Goal: Transaction & Acquisition: Book appointment/travel/reservation

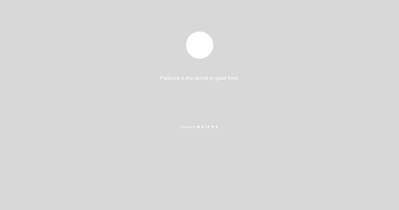
select select "pt"
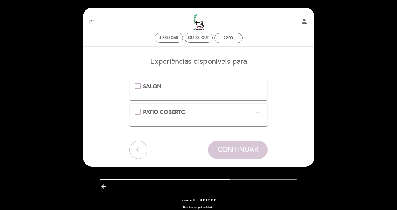
click at [164, 111] on span "PATIO COBERTO" at bounding box center [164, 112] width 43 height 7
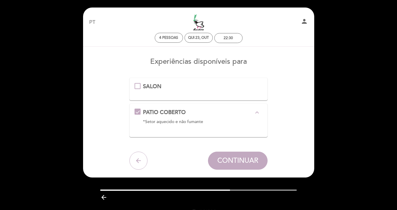
click at [157, 81] on div "SALON" at bounding box center [198, 89] width 138 height 23
click at [155, 84] on span "SALON" at bounding box center [152, 86] width 18 height 7
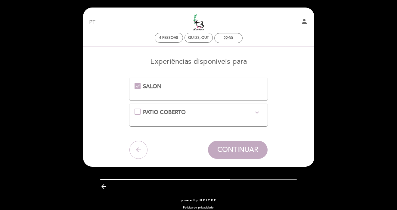
click at [165, 110] on span "PATIO COBERTO" at bounding box center [164, 112] width 43 height 7
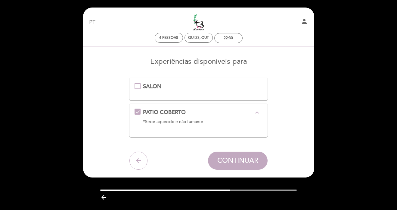
click at [153, 89] on span "SALON" at bounding box center [152, 86] width 18 height 7
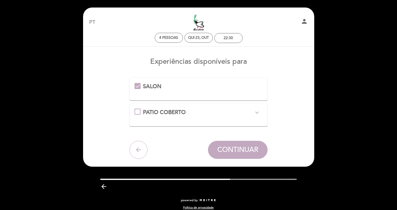
click at [159, 112] on span "PATIO COBERTO" at bounding box center [164, 112] width 43 height 7
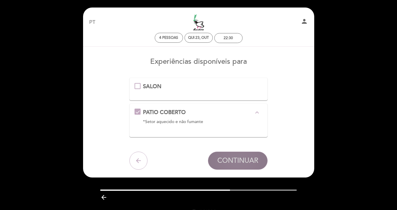
click at [214, 161] on button "CONTINUAR" at bounding box center [238, 161] width 60 height 18
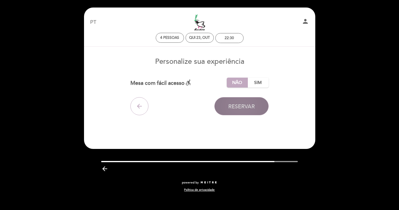
click at [232, 110] on span "Reservar" at bounding box center [241, 106] width 26 height 7
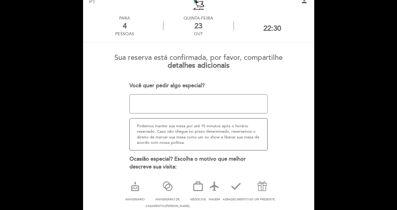
scroll to position [22, 0]
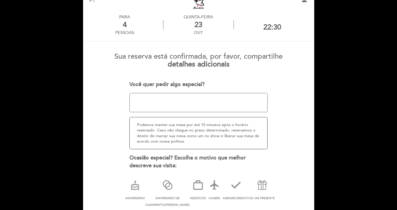
click at [219, 102] on textarea at bounding box center [198, 102] width 138 height 19
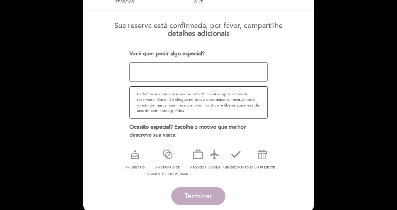
scroll to position [53, 0]
click at [206, 69] on textarea at bounding box center [198, 71] width 138 height 19
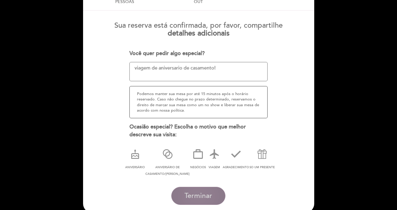
type textarea "viagem de aniversario de casamento!"
click at [205, 192] on span "Terminar" at bounding box center [198, 196] width 28 height 8
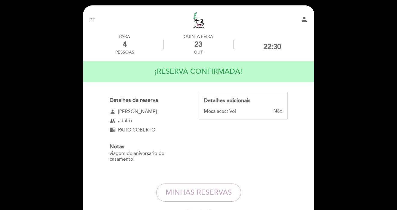
scroll to position [2, 0]
drag, startPoint x: 328, startPoint y: 175, endPoint x: 237, endPoint y: 28, distance: 172.4
click at [237, 28] on div "EN ES PT Lardito person" at bounding box center [199, 20] width 228 height 21
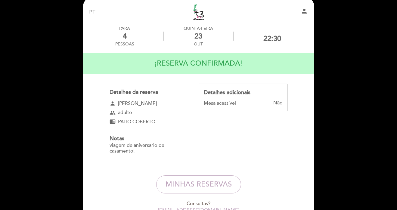
scroll to position [13, 0]
